Goal: Information Seeking & Learning: Learn about a topic

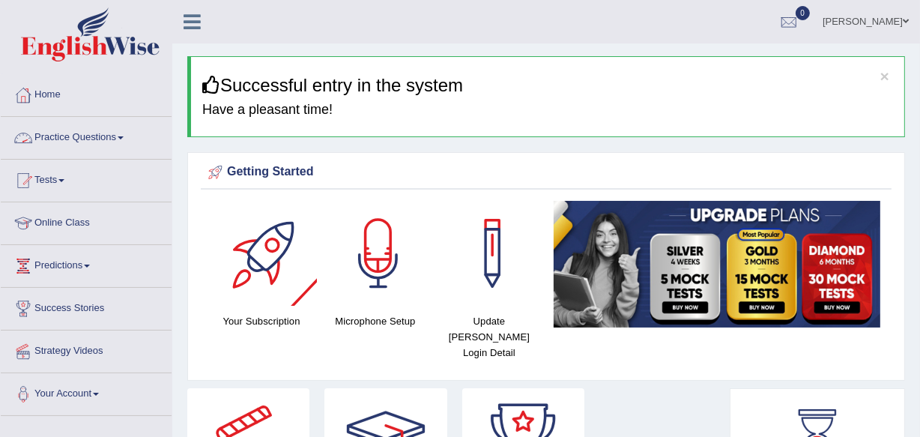
click at [118, 137] on link "Practice Questions" at bounding box center [86, 135] width 171 height 37
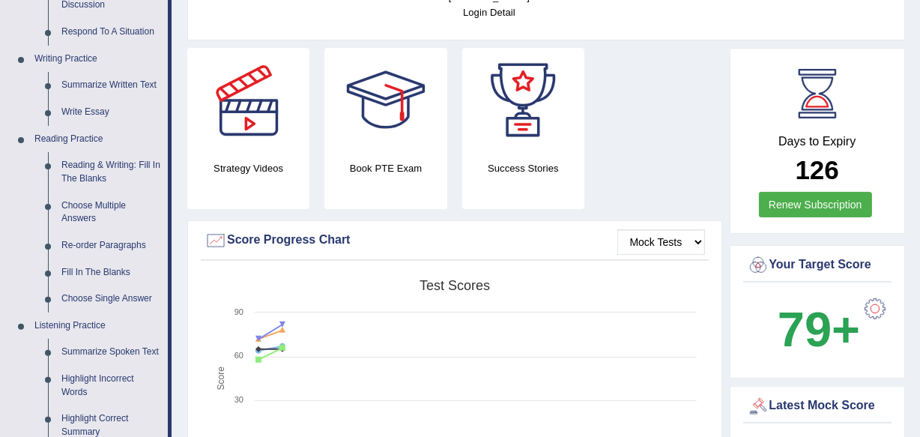
scroll to position [544, 0]
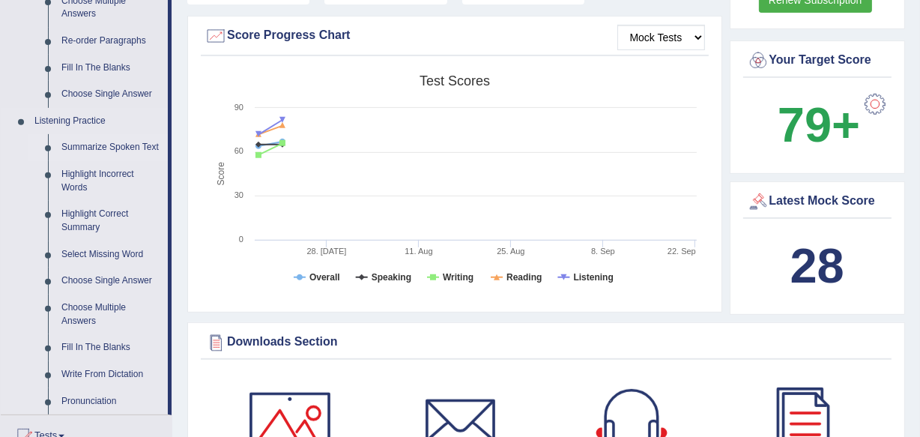
click at [121, 143] on link "Summarize Spoken Text" at bounding box center [111, 147] width 113 height 27
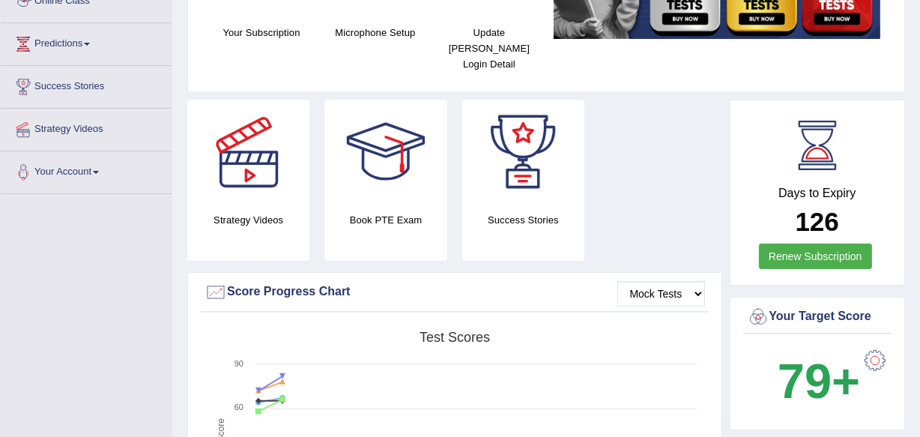
scroll to position [528, 0]
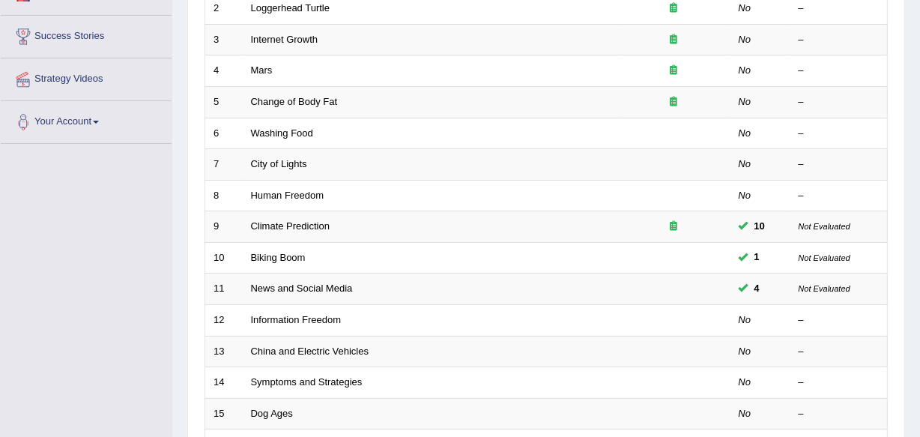
scroll to position [340, 0]
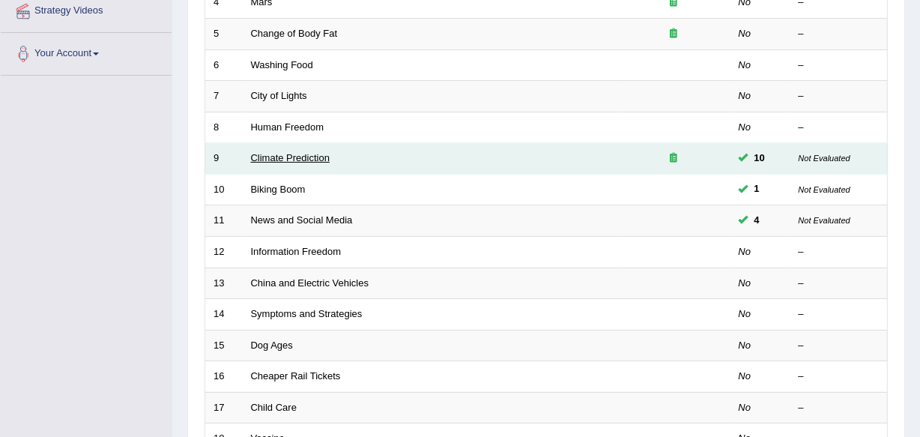
click at [292, 158] on link "Climate Prediction" at bounding box center [290, 157] width 79 height 11
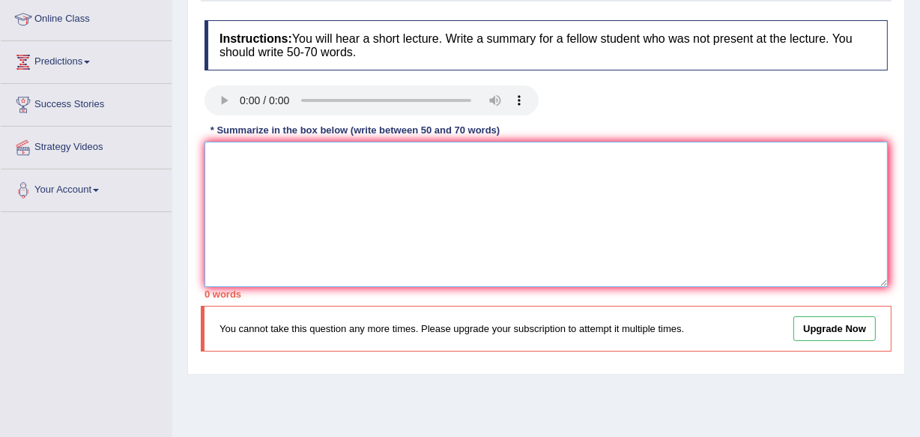
click at [225, 161] on textarea at bounding box center [545, 214] width 683 height 145
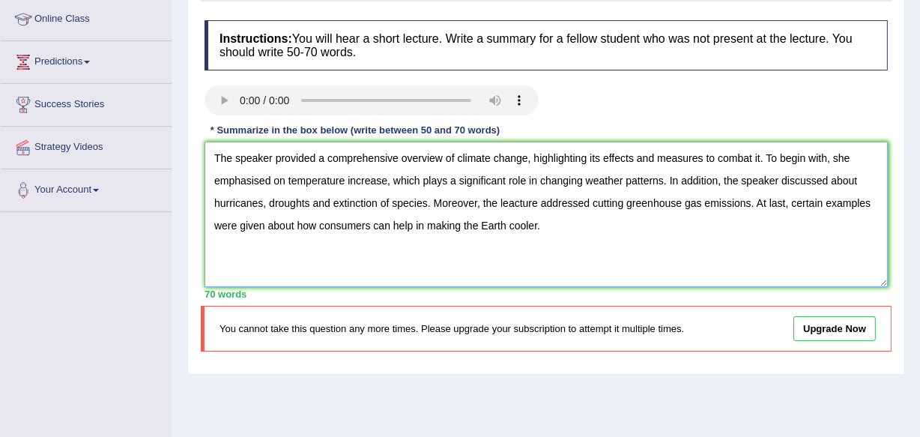
click at [512, 201] on textarea "The speaker provided a comprehensive overview of climate change, highlighting i…" at bounding box center [545, 214] width 683 height 145
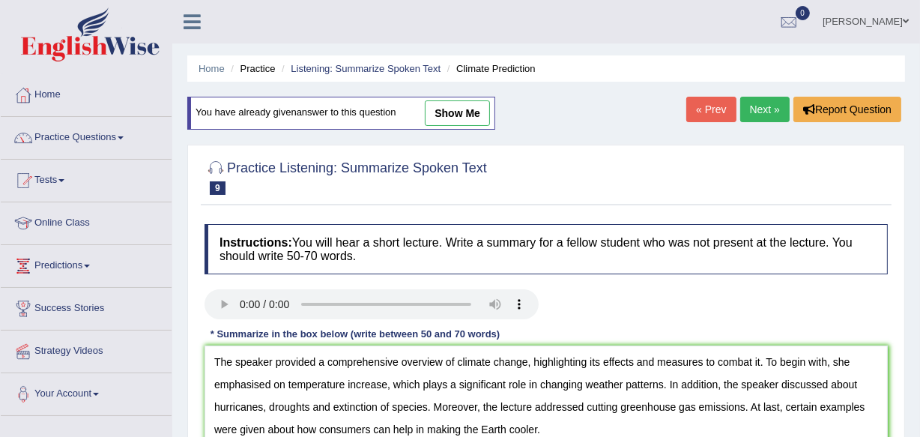
click at [465, 115] on link "show me" at bounding box center [457, 112] width 65 height 25
type textarea "The speaker provided a comprehensive overview of climate change, highlighting i…"
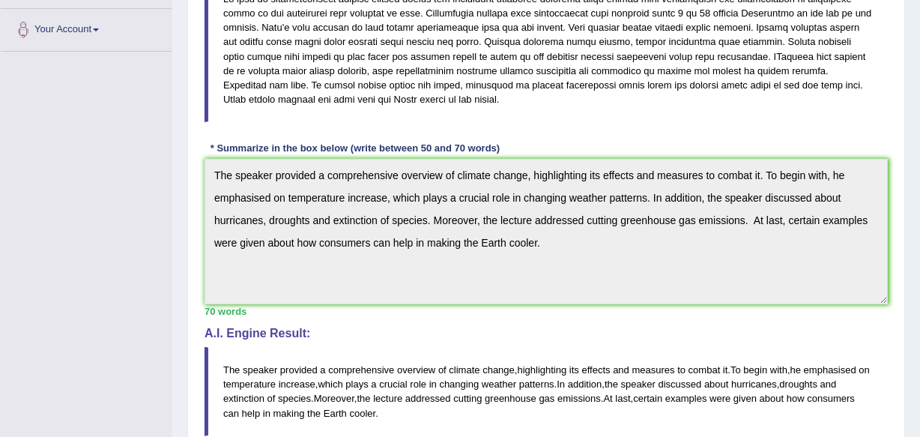
scroll to position [340, 0]
